Goal: Transaction & Acquisition: Book appointment/travel/reservation

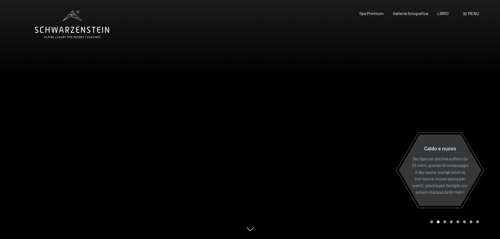
click at [461, 13] on div "Libro Richieste Spa Premium Galleria fotografica LIBRO menu DI ESSO IT Buono Ga…" at bounding box center [410, 13] width 138 height 6
click at [471, 13] on font "menu" at bounding box center [473, 13] width 11 height 5
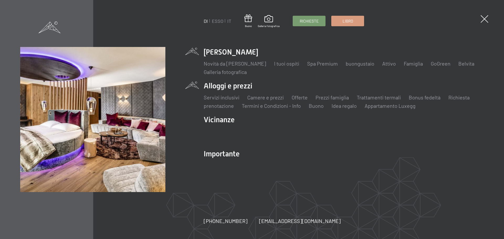
click at [249, 86] on li "Alloggi e prezzi Servizi inclusivi Camere e prezzi lista Offerte lista Prezzi f…" at bounding box center [344, 95] width 280 height 29
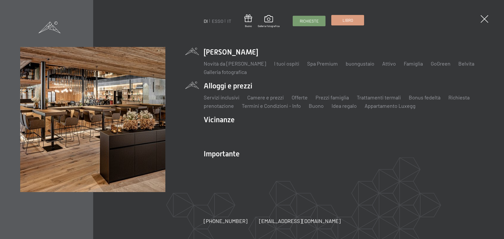
click at [344, 23] on span "Libro" at bounding box center [348, 21] width 10 height 6
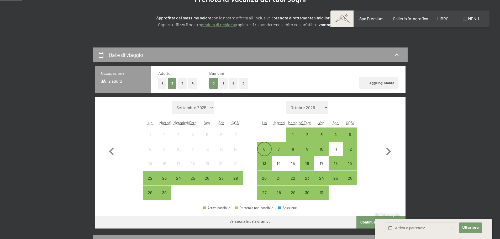
scroll to position [79, 0]
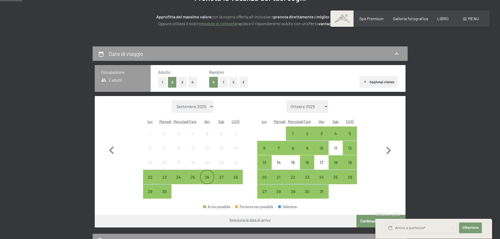
click at [208, 181] on div "26" at bounding box center [207, 181] width 13 height 13
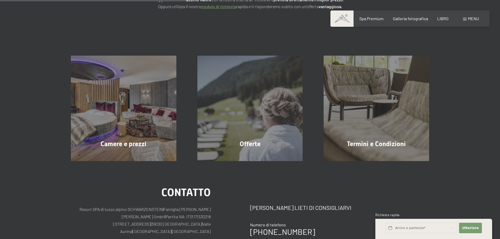
scroll to position [105, 0]
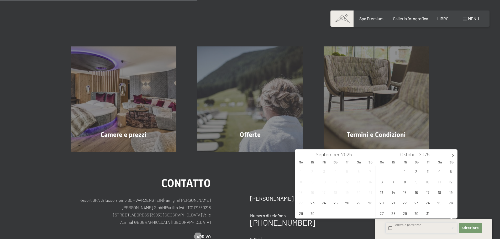
click at [408, 227] on input "text" at bounding box center [422, 228] width 72 height 11
click at [345, 201] on span "26" at bounding box center [347, 203] width 10 height 10
click at [369, 200] on span "28" at bounding box center [370, 203] width 10 height 10
type input "Fr. 26.09.2025 - So. 28.09.2025"
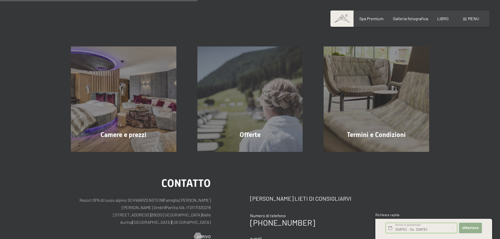
click at [469, 225] on button "Ulteriore Nascondi i campi dell'indirizzo" at bounding box center [470, 228] width 23 height 11
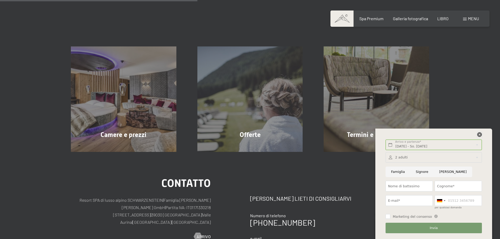
click at [479, 135] on icon at bounding box center [479, 134] width 5 height 5
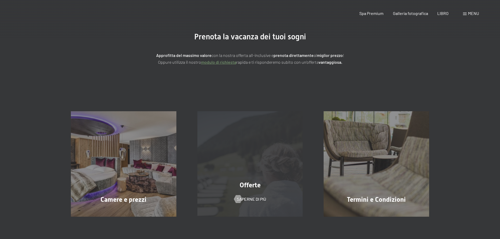
scroll to position [0, 0]
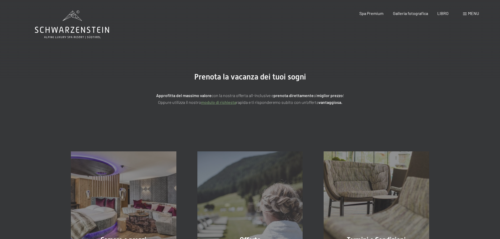
click at [449, 12] on div "Spa Premium Galleria fotografica LIBRO" at bounding box center [399, 13] width 117 height 6
click at [447, 13] on font "LIBRO" at bounding box center [442, 12] width 11 height 5
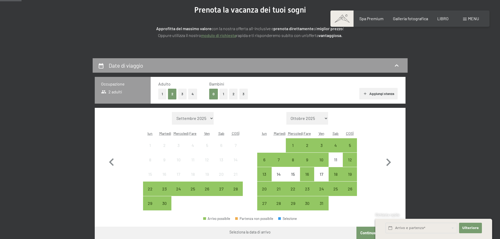
scroll to position [105, 0]
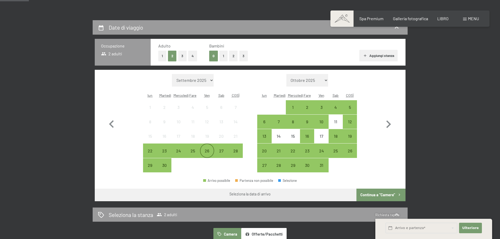
click at [206, 153] on font "26" at bounding box center [207, 150] width 4 height 5
click at [208, 151] on font "26" at bounding box center [207, 150] width 4 height 5
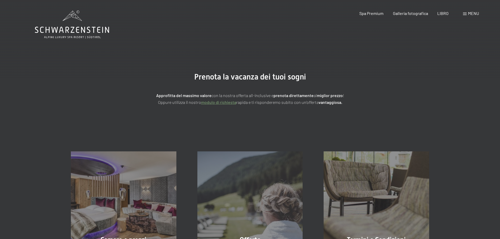
click at [469, 14] on font "menu" at bounding box center [473, 13] width 11 height 5
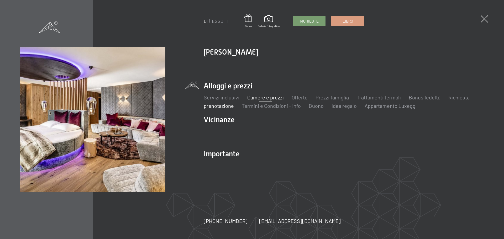
click at [258, 98] on font "Camere e prezzi" at bounding box center [265, 97] width 36 height 6
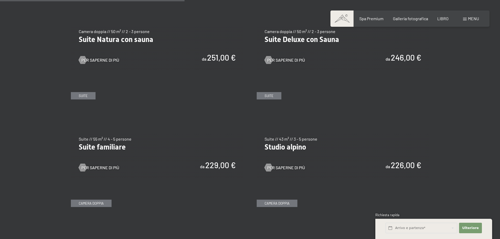
scroll to position [682, 0]
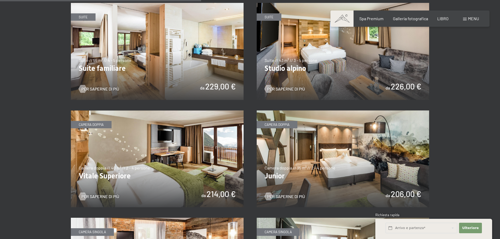
click at [306, 156] on img at bounding box center [343, 158] width 173 height 97
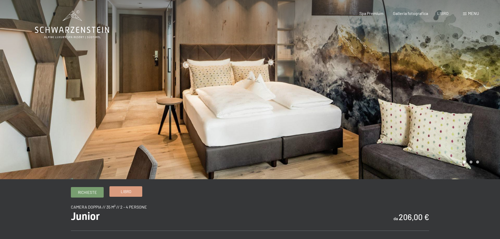
click at [126, 193] on font "Libro" at bounding box center [126, 191] width 10 height 5
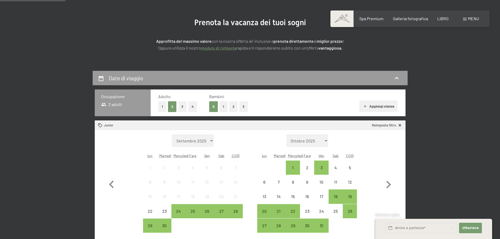
scroll to position [79, 0]
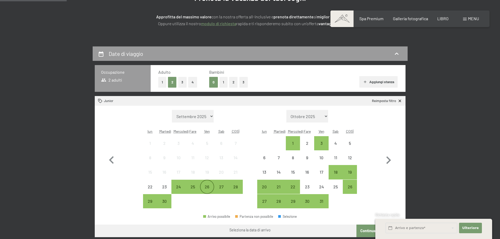
click at [208, 188] on font "26" at bounding box center [207, 186] width 4 height 5
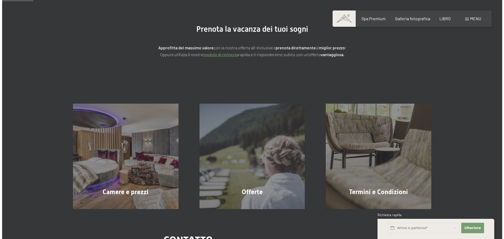
scroll to position [0, 0]
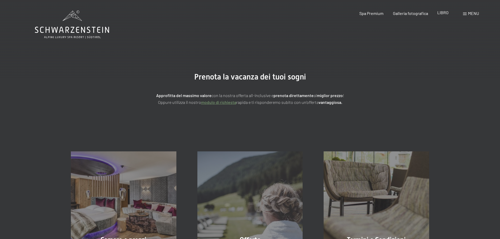
click at [441, 15] on div "LIBRO" at bounding box center [442, 13] width 11 height 6
click at [475, 14] on font "menu" at bounding box center [473, 13] width 11 height 5
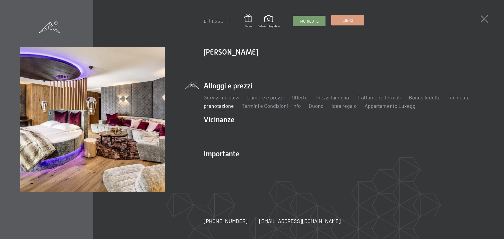
click at [353, 19] on link "Libro" at bounding box center [347, 20] width 32 height 10
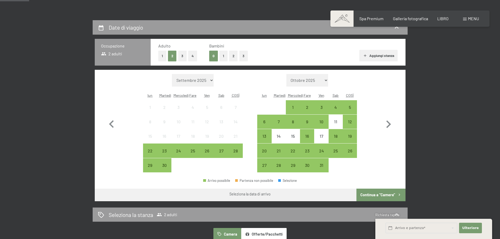
click at [171, 56] on button "2" at bounding box center [172, 56] width 9 height 11
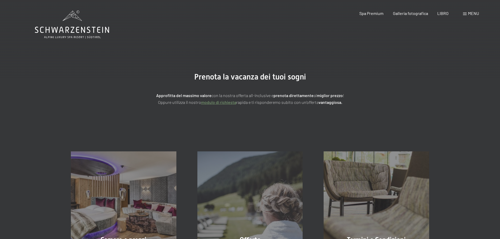
click at [87, 29] on icon at bounding box center [72, 30] width 74 height 6
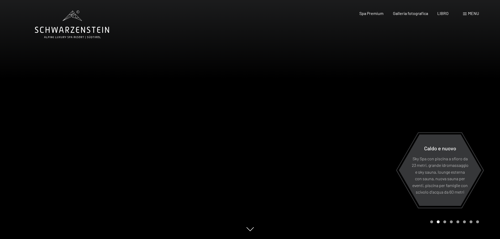
click at [465, 12] on div "menu" at bounding box center [471, 13] width 16 height 6
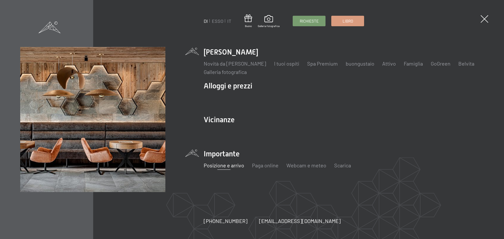
click at [230, 166] on font "Posizione e arrivo" at bounding box center [224, 165] width 40 height 6
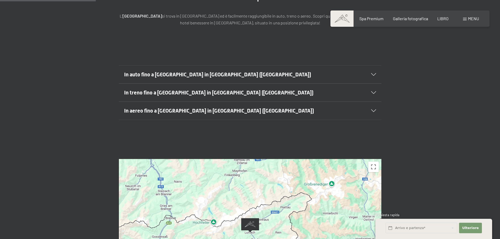
scroll to position [105, 0]
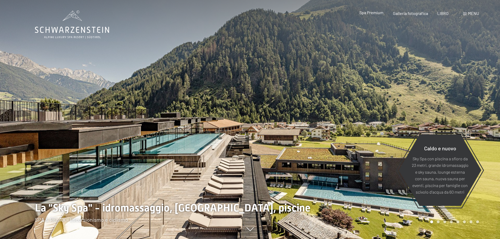
click at [375, 13] on font "Spa Premium" at bounding box center [371, 12] width 24 height 5
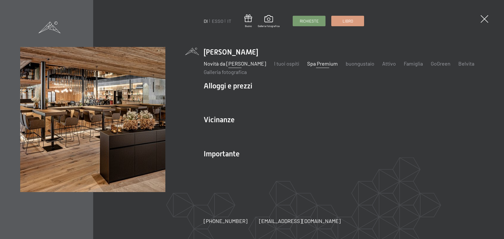
click at [227, 63] on font "Novità da [PERSON_NAME]" at bounding box center [235, 63] width 62 height 6
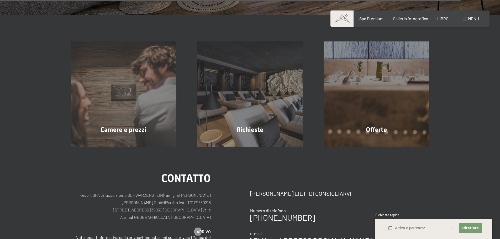
scroll to position [2222, 0]
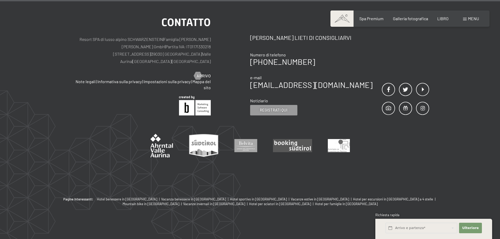
click at [467, 18] on div "menu" at bounding box center [471, 19] width 16 height 6
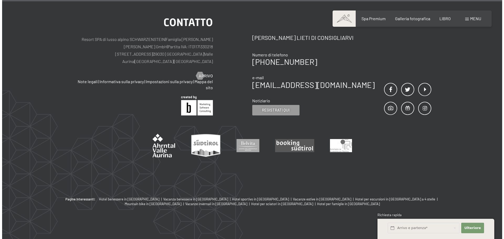
scroll to position [2233, 0]
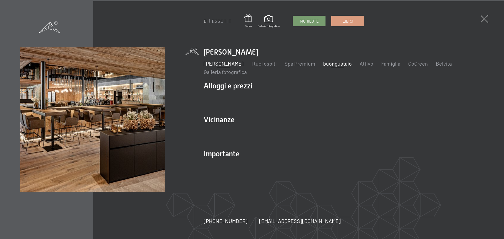
click at [352, 65] on font "buongustaio" at bounding box center [337, 63] width 29 height 6
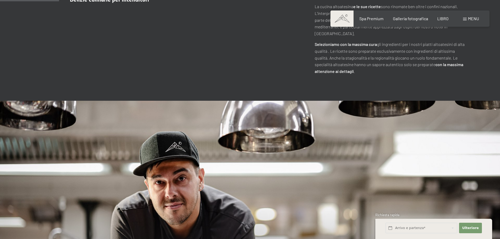
scroll to position [315, 0]
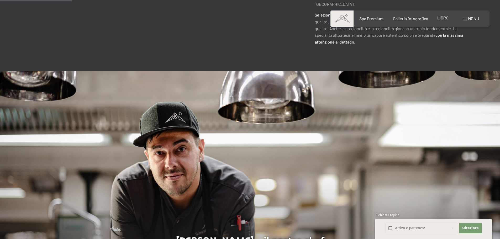
click at [443, 20] on font "LIBRO" at bounding box center [442, 17] width 11 height 5
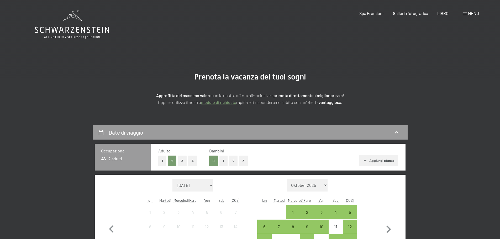
click at [223, 162] on font "1" at bounding box center [223, 161] width 1 height 4
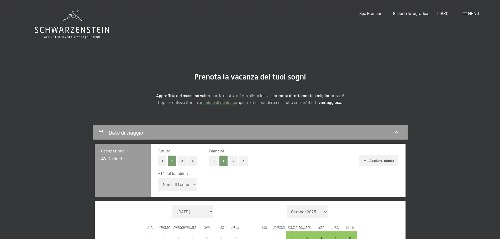
click at [213, 161] on font "0" at bounding box center [214, 161] width 2 height 4
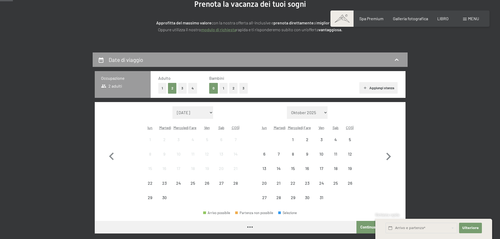
scroll to position [131, 0]
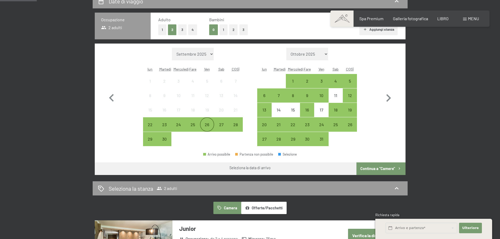
click at [206, 125] on font "26" at bounding box center [207, 124] width 4 height 5
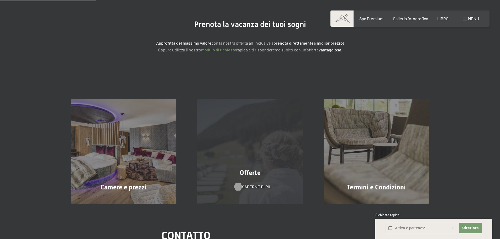
scroll to position [0, 0]
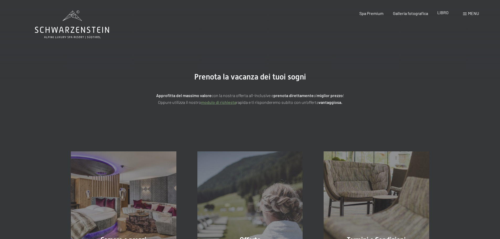
click at [443, 13] on font "LIBRO" at bounding box center [442, 12] width 11 height 5
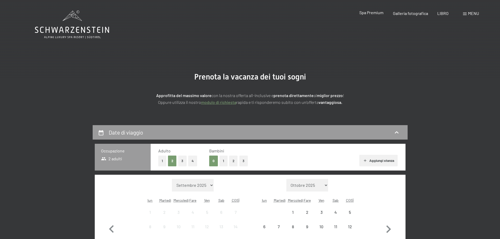
click at [367, 13] on font "Spa Premium" at bounding box center [371, 12] width 24 height 5
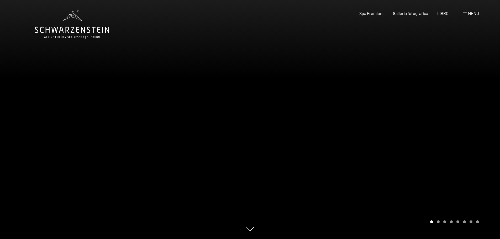
click at [406, 14] on font "Galleria fotografica" at bounding box center [410, 13] width 35 height 5
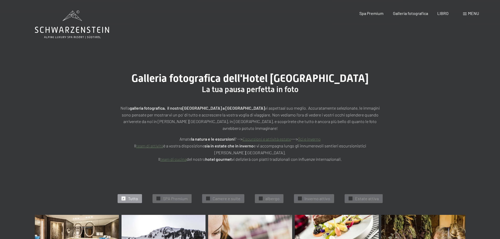
click at [466, 12] on div "menu" at bounding box center [471, 13] width 16 height 6
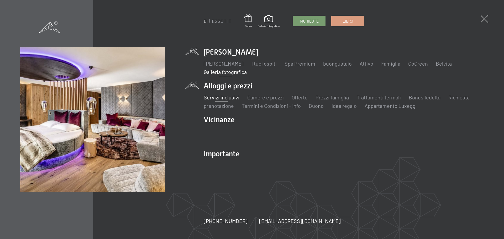
click at [222, 98] on font "Servizi inclusivi" at bounding box center [222, 97] width 36 height 6
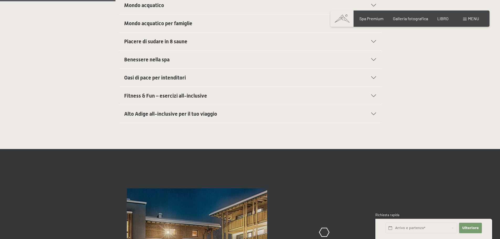
scroll to position [236, 0]
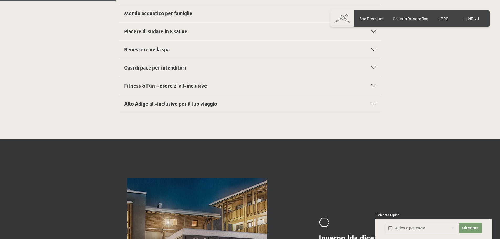
click at [175, 104] on font "Alto Adige all-inclusive per il tuo viaggio" at bounding box center [170, 104] width 93 height 6
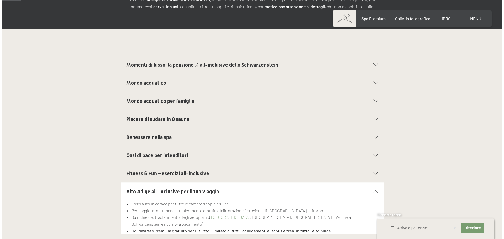
scroll to position [39, 0]
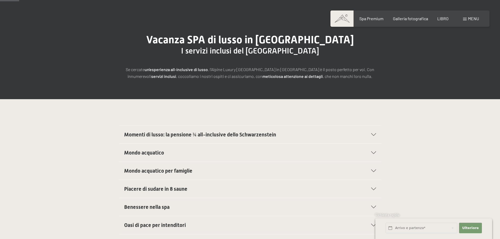
click at [468, 17] on font "menu" at bounding box center [473, 18] width 11 height 5
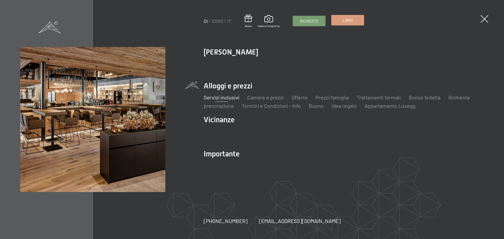
click at [345, 18] on font "Libro" at bounding box center [348, 20] width 10 height 5
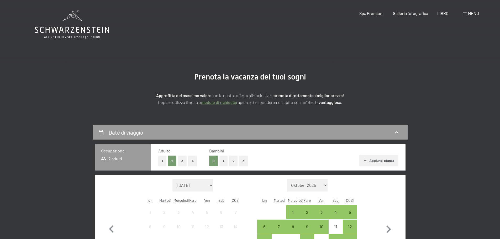
click at [183, 160] on font "3" at bounding box center [182, 161] width 2 height 4
click at [172, 161] on font "2" at bounding box center [172, 161] width 2 height 4
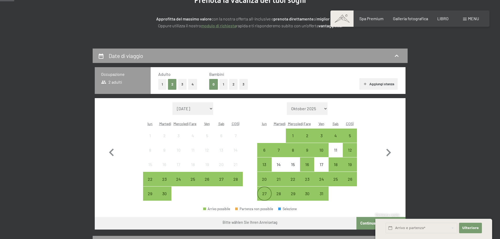
scroll to position [79, 0]
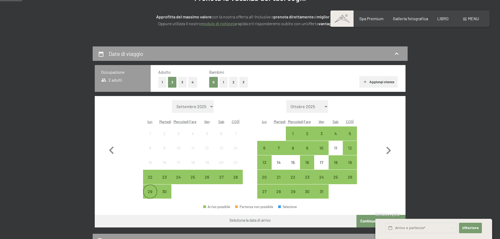
click at [149, 192] on font "29" at bounding box center [150, 191] width 4 height 5
